Goal: Information Seeking & Learning: Learn about a topic

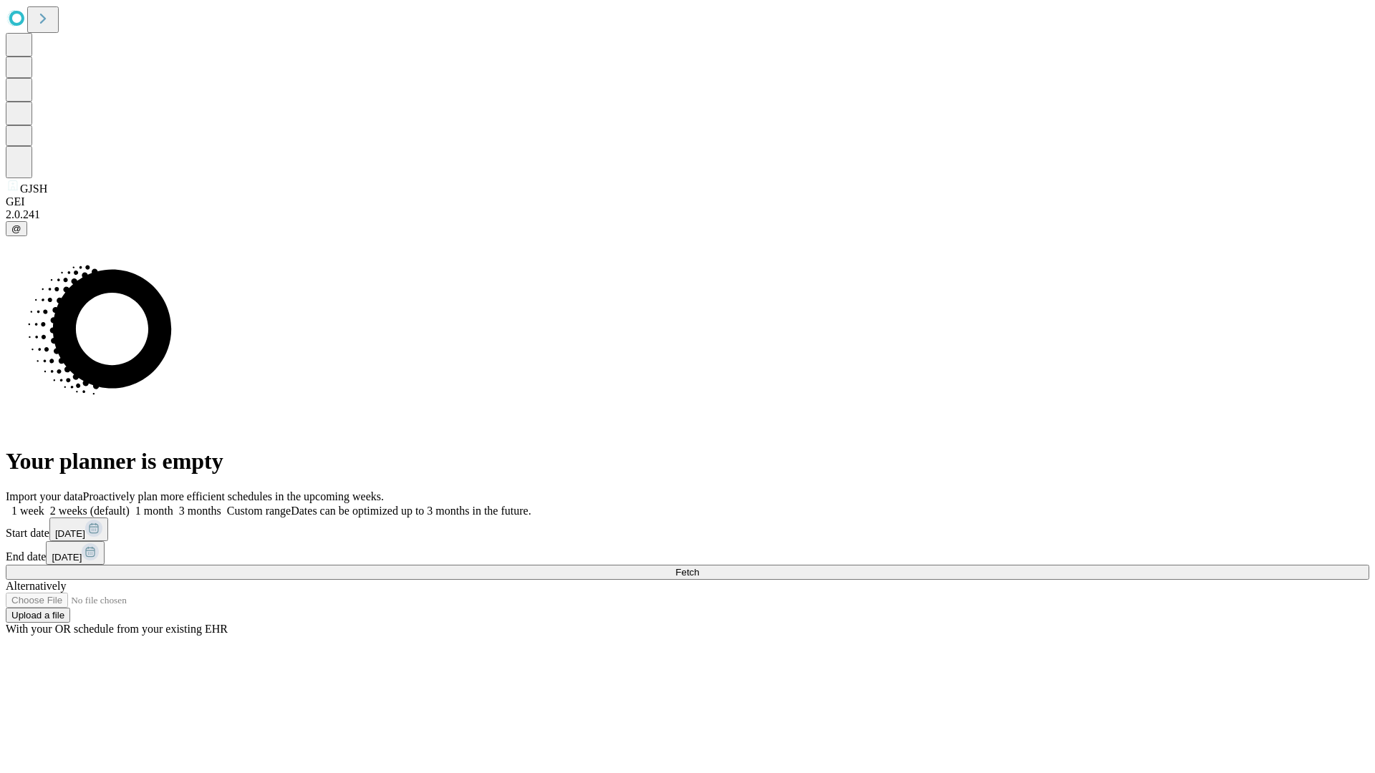
click at [699, 567] on span "Fetch" at bounding box center [687, 572] width 24 height 11
